Goal: Transaction & Acquisition: Purchase product/service

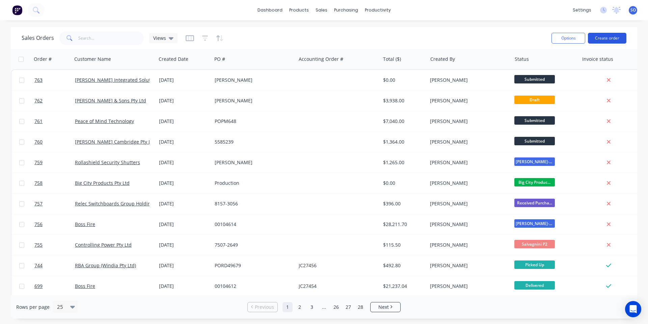
click at [617, 37] on button "Create order" at bounding box center [607, 38] width 38 height 11
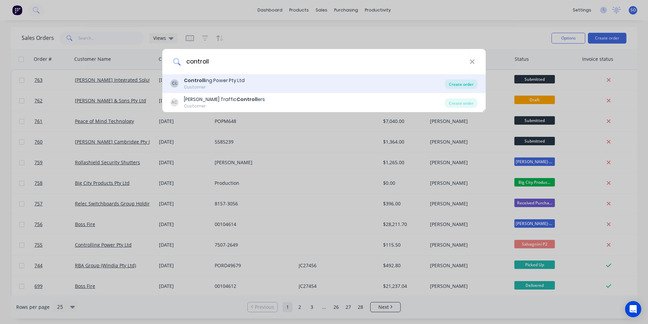
type input "controll"
click at [454, 83] on div "Create order" at bounding box center [461, 83] width 33 height 9
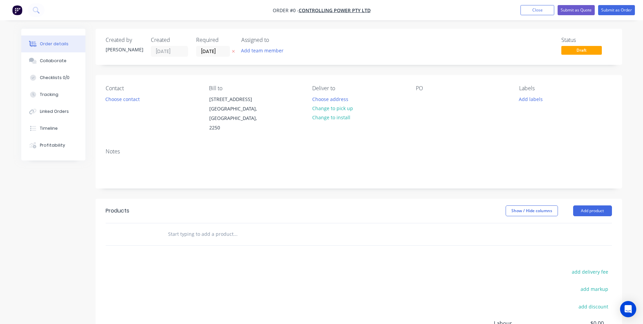
click at [331, 91] on div "Deliver to" at bounding box center [358, 88] width 93 height 6
click at [333, 109] on button "Change to pick up" at bounding box center [333, 108] width 48 height 9
click at [110, 100] on button "Choose contact" at bounding box center [123, 98] width 42 height 9
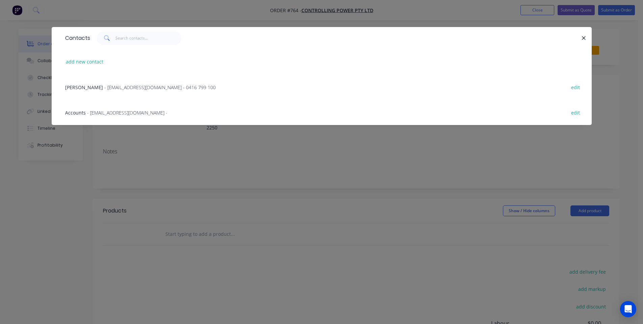
click at [108, 86] on span "- [EMAIL_ADDRESS][DOMAIN_NAME] - 0416 799 100" at bounding box center [159, 87] width 111 height 6
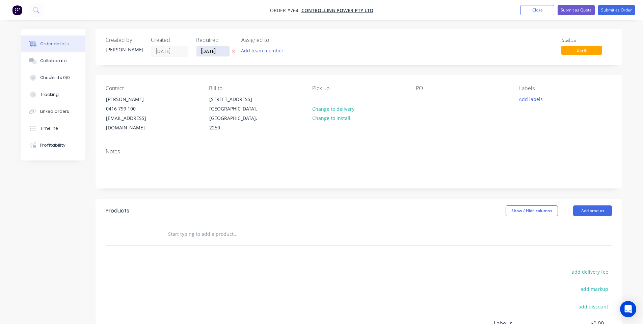
click at [214, 50] on input "[DATE]" at bounding box center [212, 51] width 33 height 10
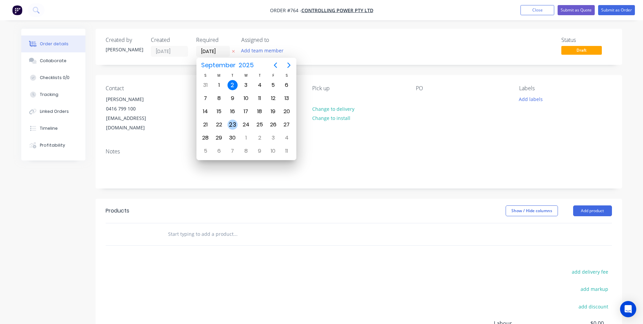
click at [235, 123] on div "23" at bounding box center [233, 125] width 10 height 10
type input "[DATE]"
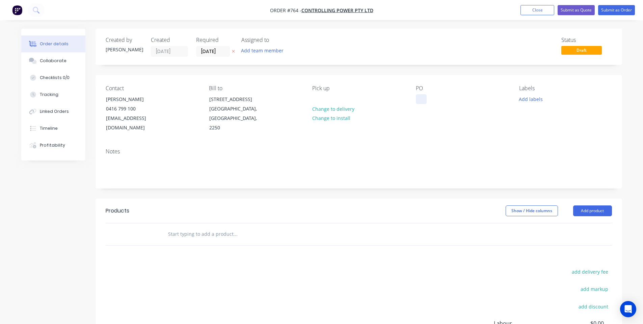
click at [420, 100] on div at bounding box center [421, 99] width 11 height 10
click at [415, 97] on div "Contact [PERSON_NAME] [PHONE_NUMBER] [EMAIL_ADDRESS][DOMAIN_NAME] Bill to [STRE…" at bounding box center [359, 109] width 527 height 68
click at [420, 97] on div at bounding box center [421, 99] width 11 height 10
click at [421, 97] on div at bounding box center [421, 99] width 11 height 10
click at [503, 116] on div "PO 7536-1510" at bounding box center [462, 109] width 93 height 48
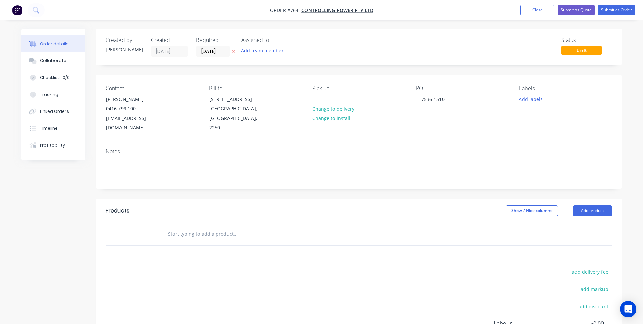
click at [515, 99] on div "Contact [PERSON_NAME] [PHONE_NUMBER] [EMAIL_ADDRESS][DOMAIN_NAME] Bill to [STRE…" at bounding box center [359, 109] width 527 height 68
click at [524, 99] on button "Add labels" at bounding box center [531, 98] width 31 height 9
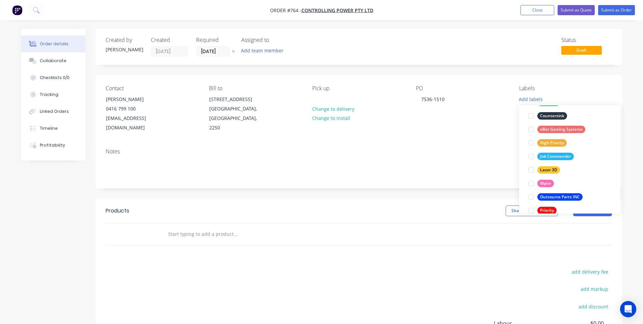
scroll to position [176, 0]
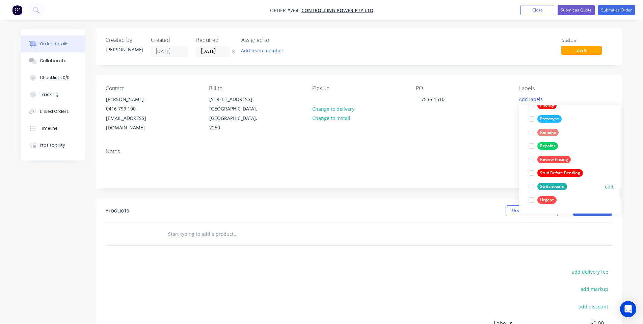
click at [554, 187] on div "Switchboard" at bounding box center [552, 186] width 30 height 7
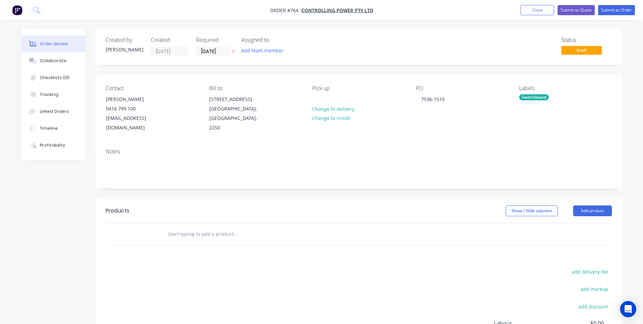
click at [469, 133] on div "PO 7536-1510" at bounding box center [462, 109] width 93 height 48
click at [41, 62] on div "Collaborate" at bounding box center [53, 61] width 27 height 6
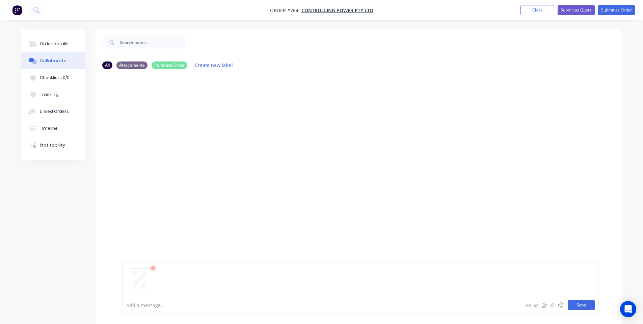
click at [582, 306] on button "Send" at bounding box center [581, 305] width 27 height 10
click at [56, 43] on div "Order details" at bounding box center [54, 44] width 29 height 6
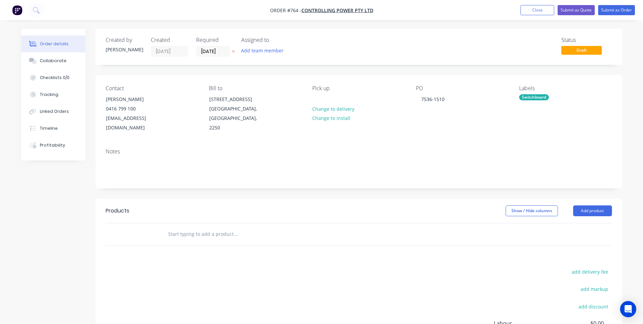
click at [207, 236] on input "text" at bounding box center [235, 234] width 135 height 14
paste input "6040.003 Rev D"
type input "6040.003 Rev D"
click at [218, 255] on button "Add 6040.003 Rev D to order" at bounding box center [271, 260] width 203 height 22
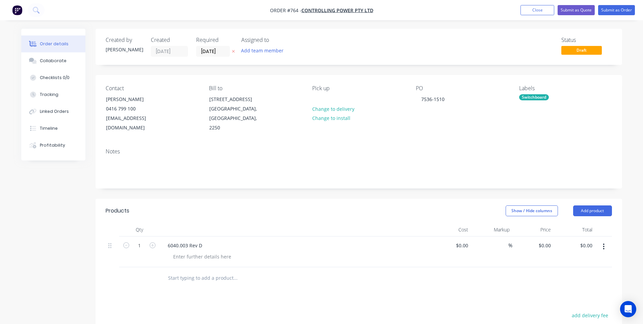
click at [189, 276] on input "text" at bounding box center [235, 278] width 135 height 14
paste input "6020.004 Rev C"
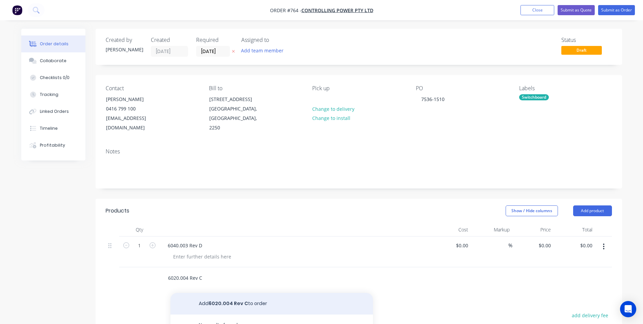
type input "6020.004 Rev C"
click at [198, 304] on button "Add 6020.004 Rev C to order" at bounding box center [271, 304] width 203 height 22
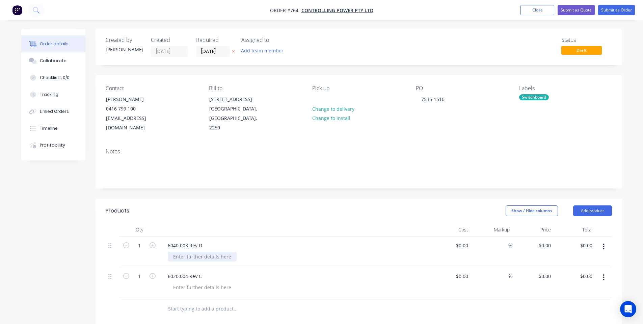
click at [196, 253] on div at bounding box center [202, 257] width 69 height 10
copy div "Gloss White"
click at [203, 291] on div at bounding box center [202, 287] width 69 height 10
paste div
click at [286, 205] on header "Products Show / Hide columns Add product" at bounding box center [359, 211] width 527 height 24
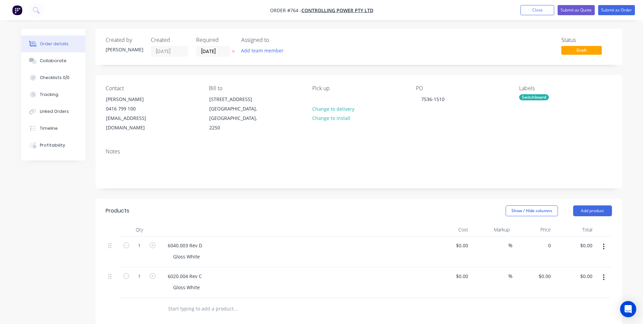
click at [540, 247] on div "0 $0.00" at bounding box center [533, 251] width 42 height 31
type input "$75.00"
click at [550, 278] on input "0" at bounding box center [550, 276] width 8 height 10
type input "$85.00"
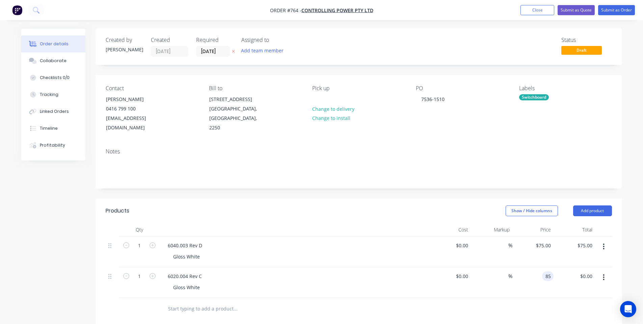
type input "$85.00"
click at [450, 217] on header "Products Show / Hide columns Add product" at bounding box center [359, 211] width 527 height 24
click at [137, 247] on input "1" at bounding box center [140, 245] width 18 height 10
type input "15"
type input "$1,125.00"
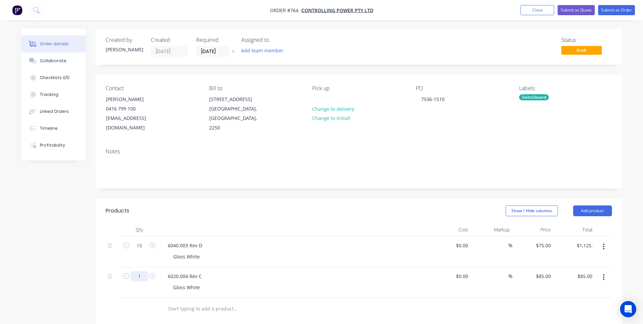
click at [142, 251] on input "1" at bounding box center [140, 245] width 18 height 10
type input "20"
type input "$1,700.00"
click at [192, 210] on div "Products" at bounding box center [160, 210] width 108 height 11
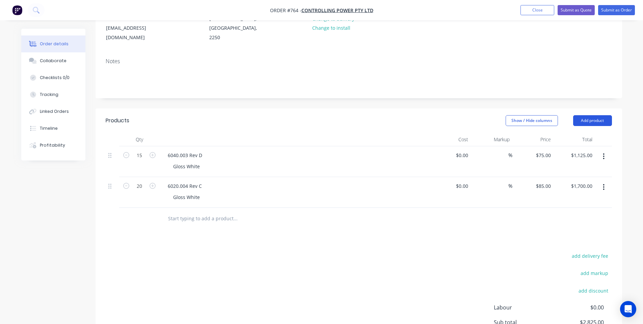
click at [609, 124] on button "Add product" at bounding box center [592, 120] width 39 height 11
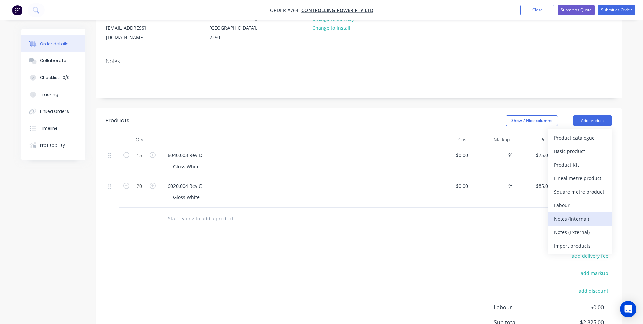
click at [561, 220] on div "Notes (Internal)" at bounding box center [580, 219] width 52 height 10
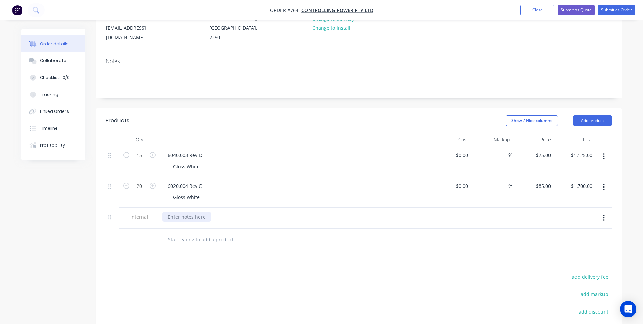
click at [201, 212] on div at bounding box center [186, 217] width 49 height 10
click at [364, 261] on div "Products Show / Hide columns Add product Qty Cost Markup Price Total 15 6040.00…" at bounding box center [359, 260] width 527 height 304
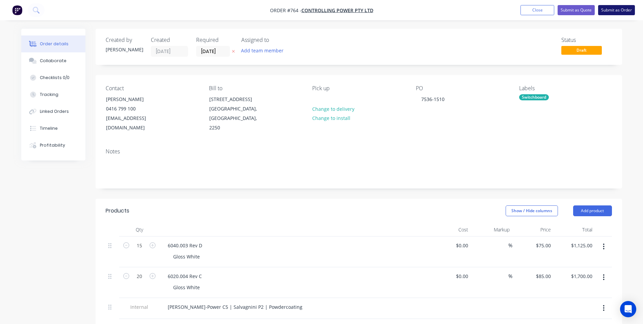
click at [613, 12] on button "Submit as Order" at bounding box center [616, 10] width 37 height 10
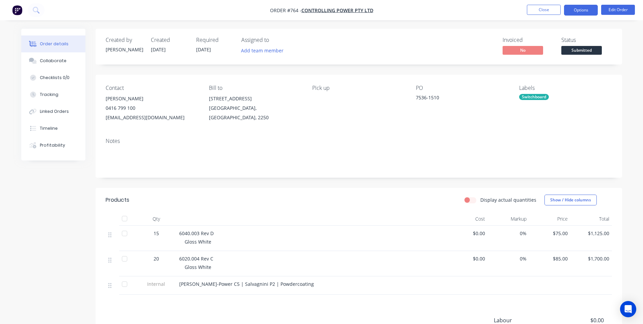
click at [581, 10] on button "Options" at bounding box center [581, 10] width 34 height 11
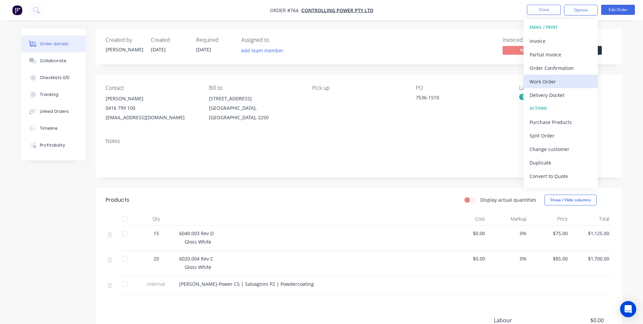
click at [574, 85] on div "Work Order" at bounding box center [561, 82] width 62 height 10
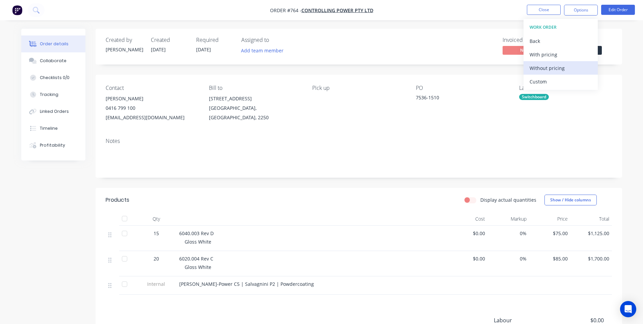
drag, startPoint x: 559, startPoint y: 70, endPoint x: 517, endPoint y: 58, distance: 43.8
click at [559, 70] on div "Without pricing" at bounding box center [561, 68] width 62 height 10
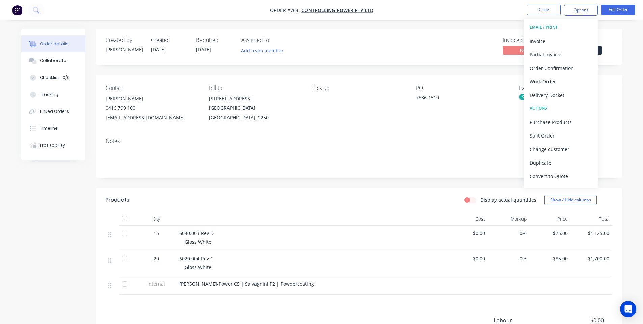
click at [268, 138] on div "Notes" at bounding box center [359, 141] width 506 height 6
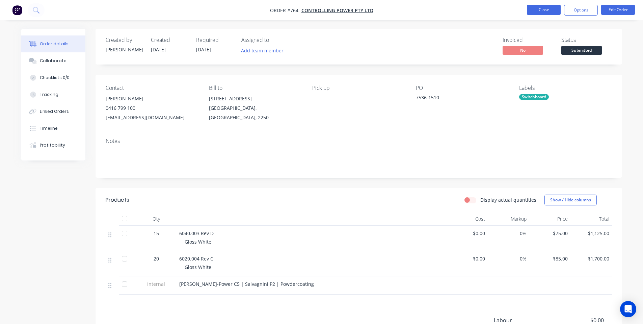
click at [546, 11] on button "Close" at bounding box center [544, 10] width 34 height 10
